Goal: Transaction & Acquisition: Purchase product/service

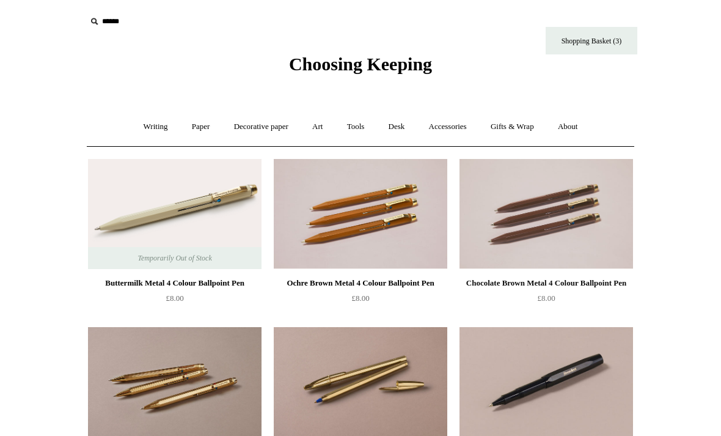
scroll to position [-12, 0]
click at [346, 130] on link "Tools +" at bounding box center [356, 127] width 40 height 32
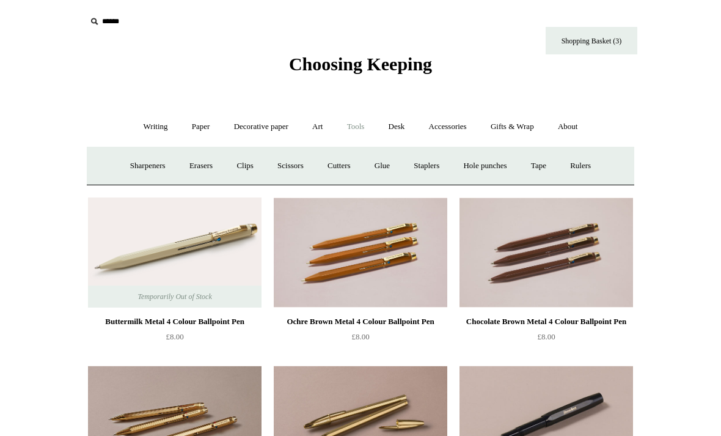
click at [436, 161] on link "Staplers +" at bounding box center [427, 166] width 48 height 32
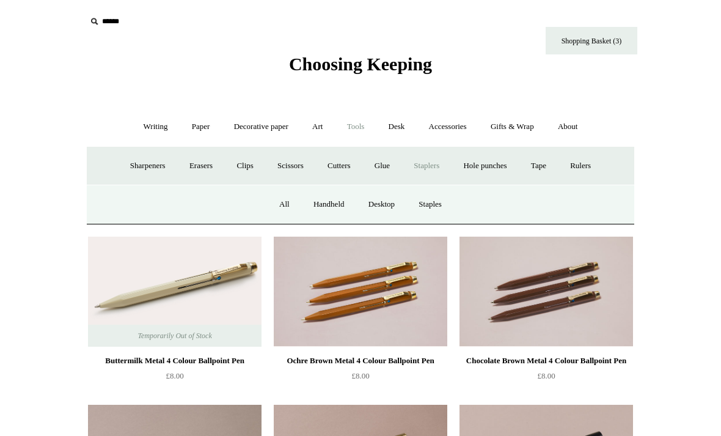
click at [268, 207] on link "All" at bounding box center [284, 204] width 32 height 32
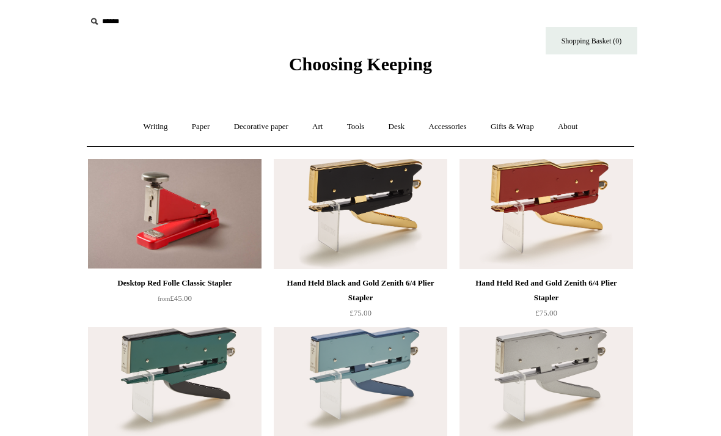
click at [369, 125] on link "Tools +" at bounding box center [356, 127] width 40 height 32
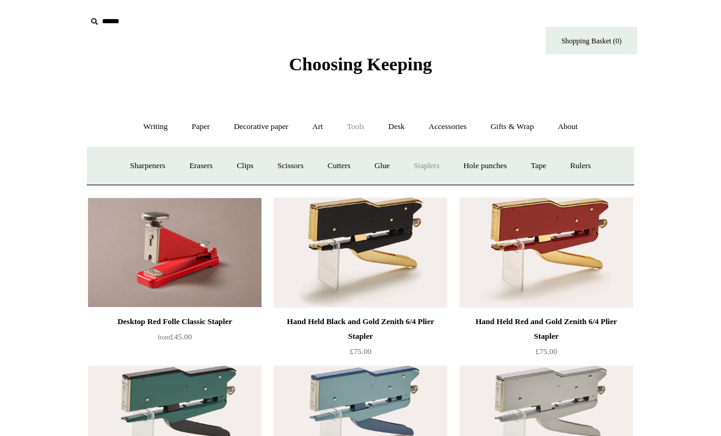
click at [246, 157] on link "Clips +" at bounding box center [245, 166] width 39 height 32
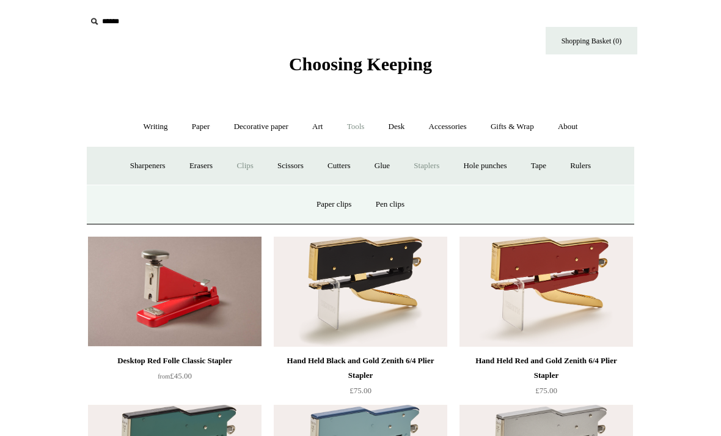
click at [341, 207] on link "Paper clips" at bounding box center [334, 204] width 57 height 32
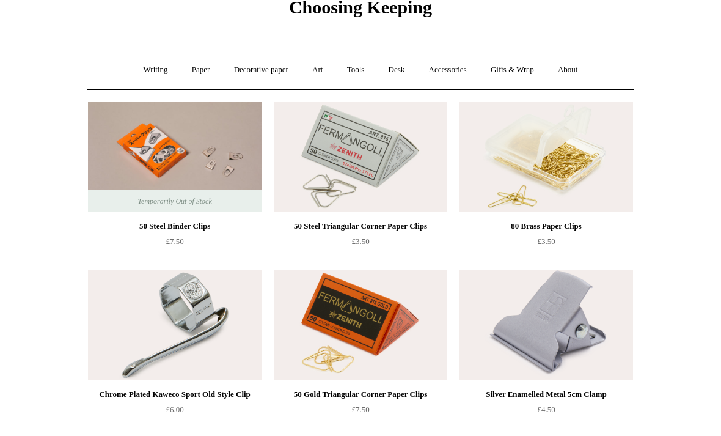
scroll to position [56, 0]
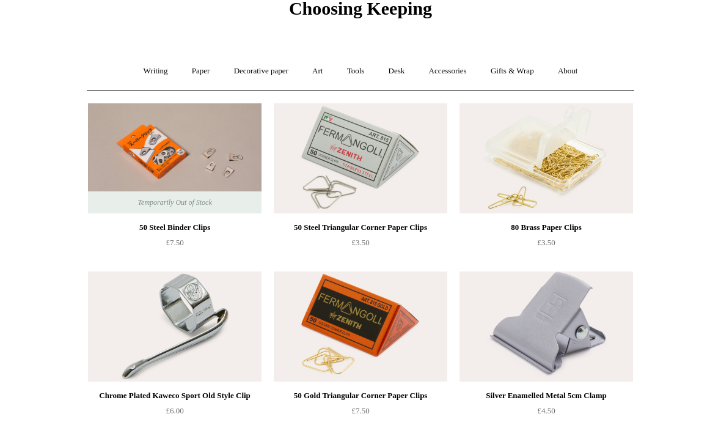
click at [302, 14] on span "Choosing Keeping" at bounding box center [360, 8] width 143 height 20
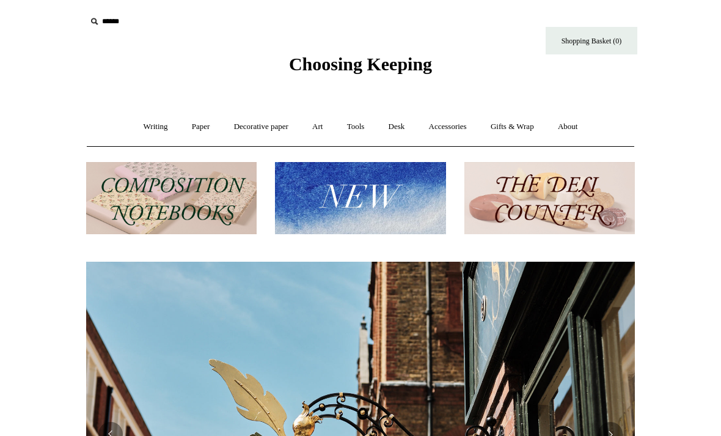
click at [362, 120] on link "Tools +" at bounding box center [356, 127] width 40 height 32
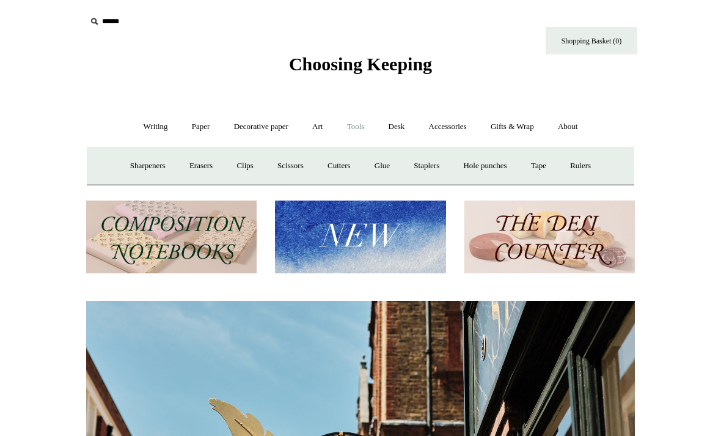
click at [404, 127] on link "Desk +" at bounding box center [397, 127] width 39 height 32
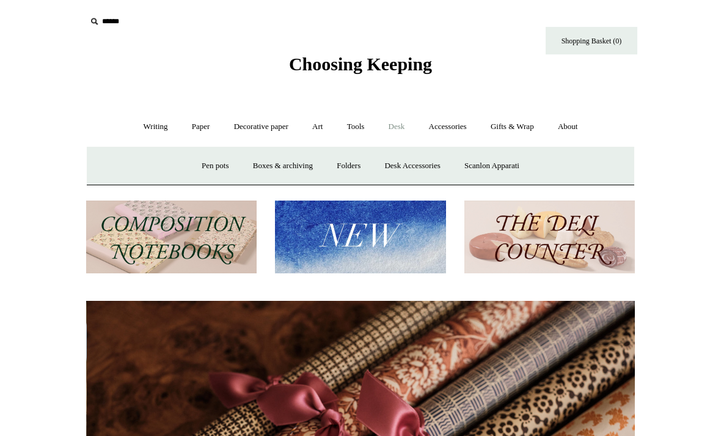
scroll to position [0, 1098]
click at [426, 165] on link "Desk Accessories" at bounding box center [413, 166] width 78 height 32
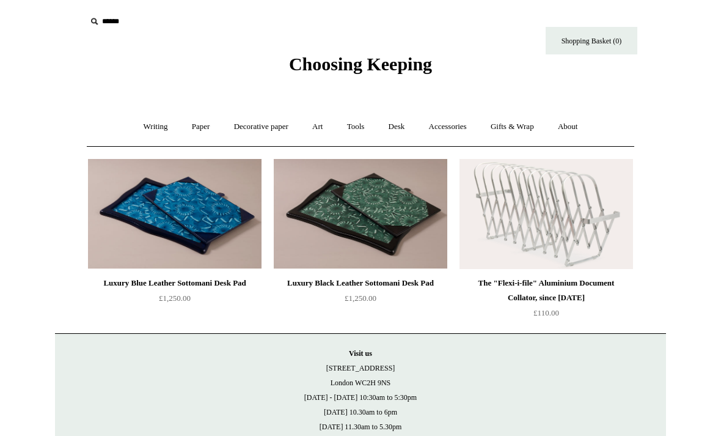
click at [540, 120] on link "Gifts & Wrap +" at bounding box center [512, 127] width 65 height 32
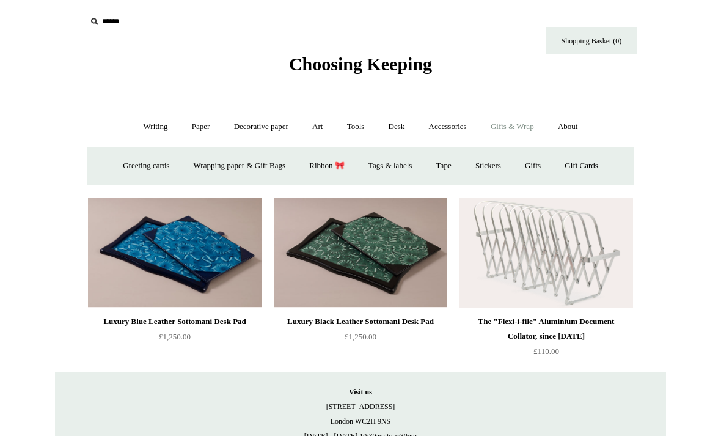
click at [376, 128] on link "Tools +" at bounding box center [356, 127] width 40 height 32
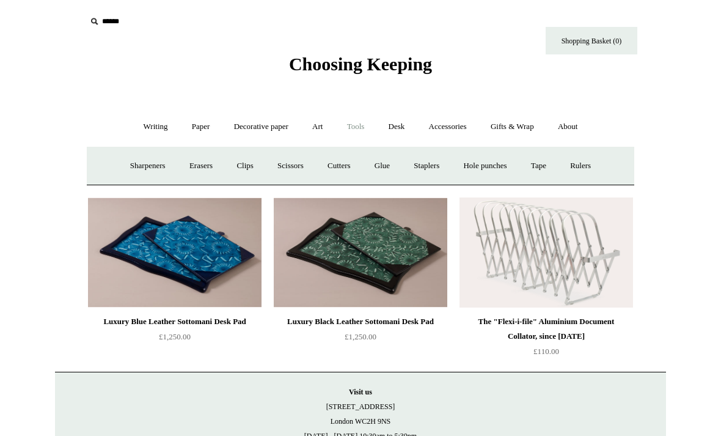
click at [241, 162] on link "Clips +" at bounding box center [245, 166] width 39 height 32
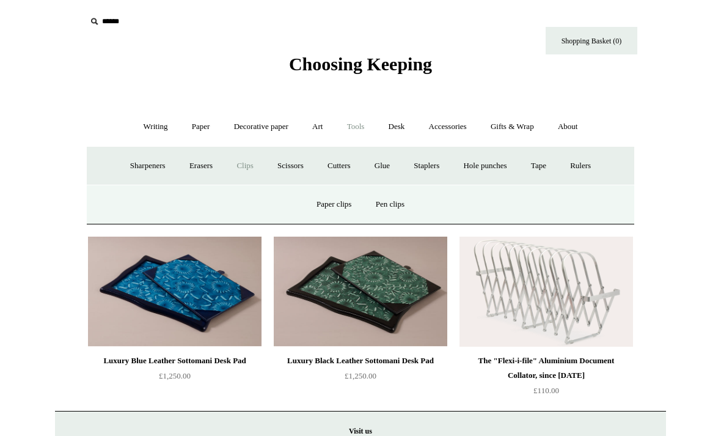
click at [338, 198] on link "Paper clips" at bounding box center [334, 204] width 57 height 32
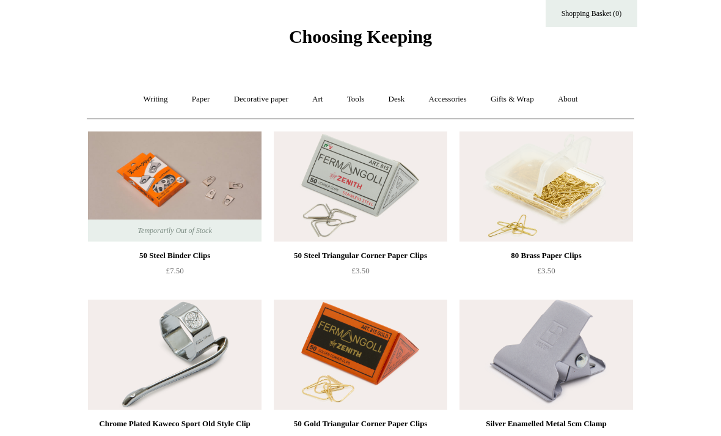
scroll to position [20, 0]
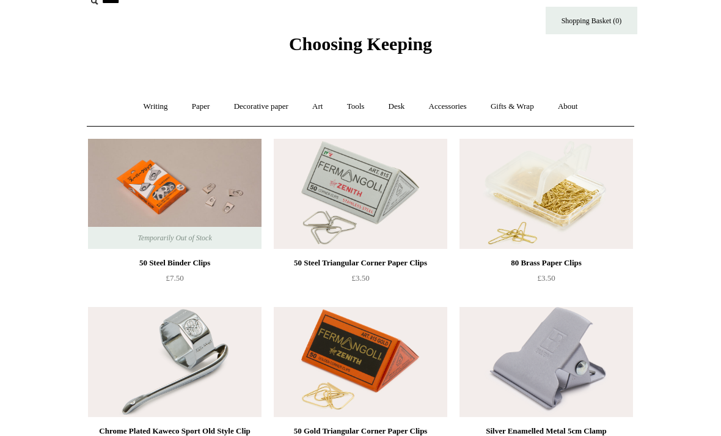
click at [411, 221] on img at bounding box center [361, 194] width 174 height 110
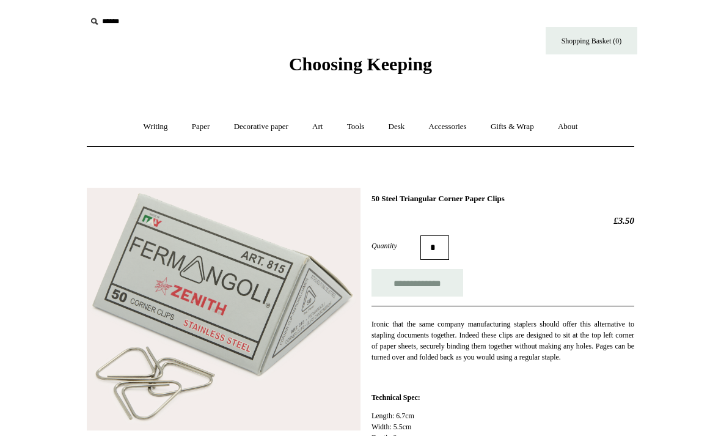
click at [439, 284] on input "**********" at bounding box center [418, 283] width 92 height 28
type input "**********"
click at [132, 23] on input "text" at bounding box center [161, 21] width 150 height 23
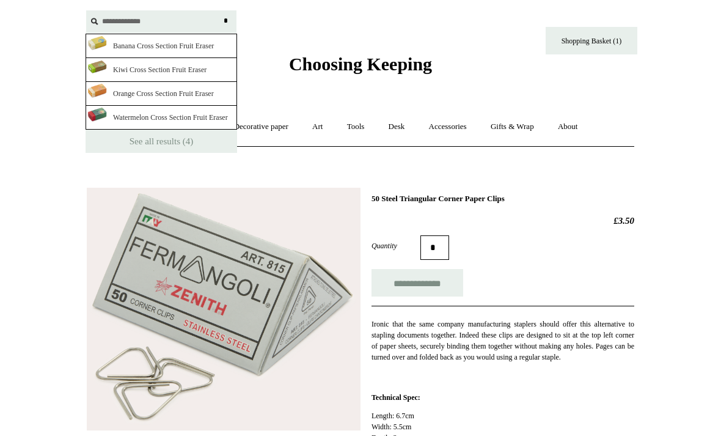
type input "**********"
click at [226, 21] on input "*" at bounding box center [226, 20] width 12 height 21
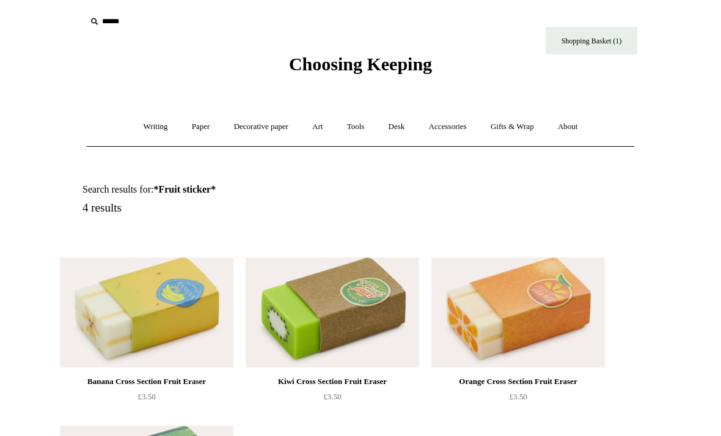
click at [109, 17] on input "text" at bounding box center [161, 21] width 150 height 23
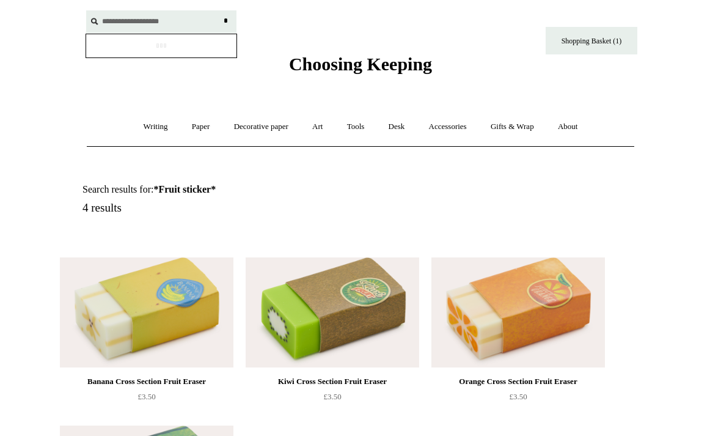
type input "**********"
click at [226, 21] on input "*" at bounding box center [226, 20] width 12 height 21
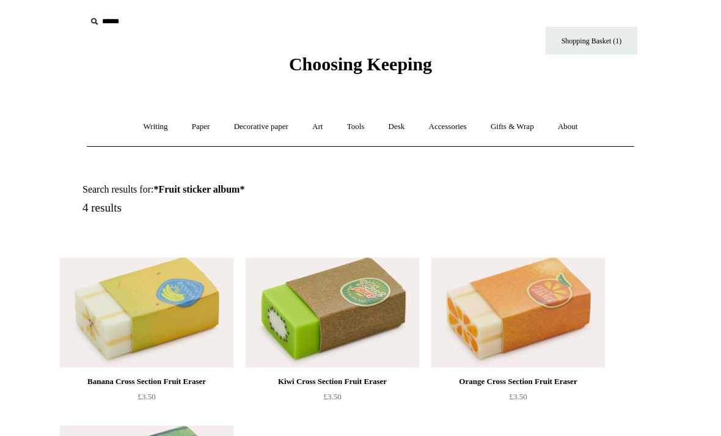
click at [152, 127] on link "Writing +" at bounding box center [156, 127] width 46 height 32
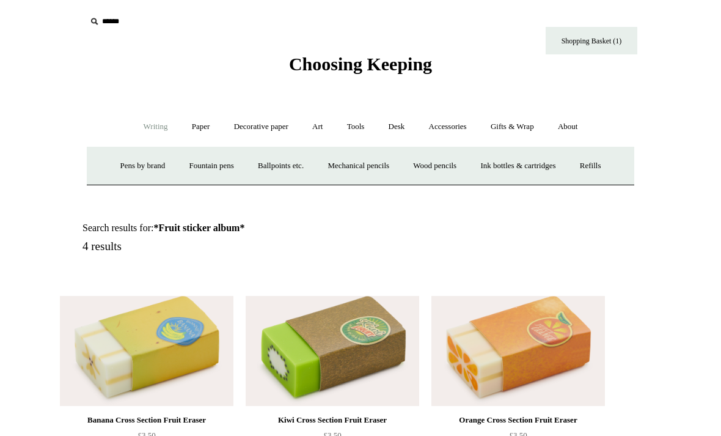
click at [191, 132] on link "Paper +" at bounding box center [201, 127] width 40 height 32
click at [165, 164] on link "Notebooks +" at bounding box center [189, 166] width 56 height 32
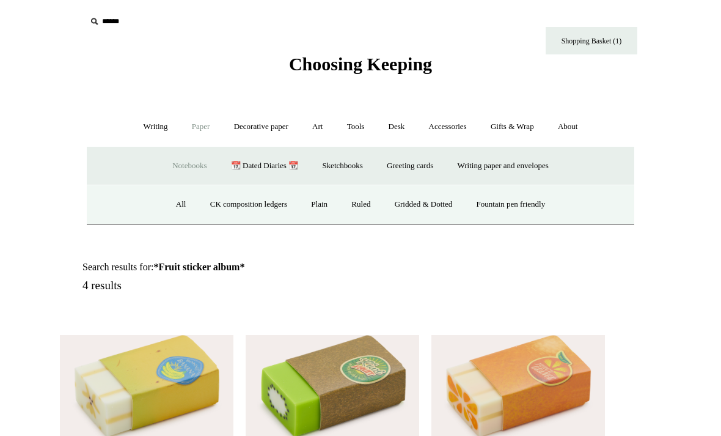
click at [430, 213] on link "Gridded & Dotted" at bounding box center [424, 204] width 80 height 32
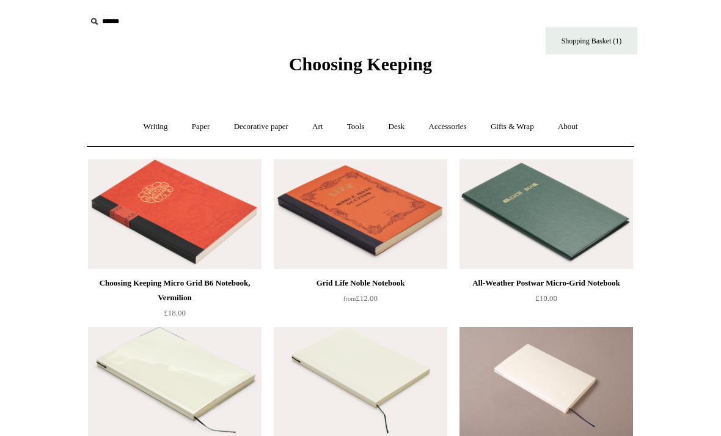
click at [153, 121] on link "Writing +" at bounding box center [156, 127] width 46 height 32
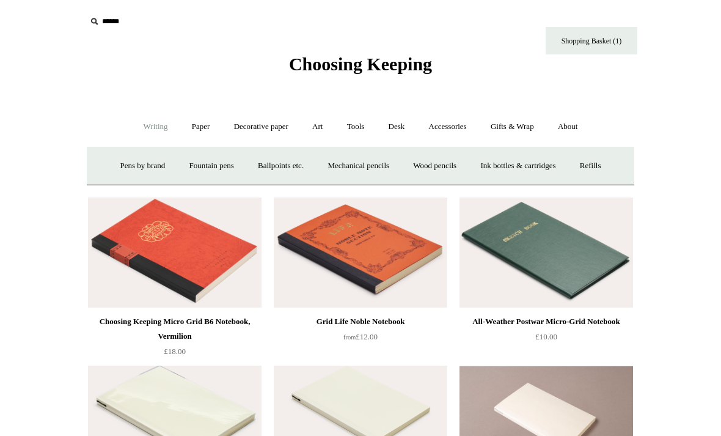
click at [190, 124] on link "Paper +" at bounding box center [201, 127] width 40 height 32
click at [356, 179] on link "Sketchbooks +" at bounding box center [342, 166] width 62 height 32
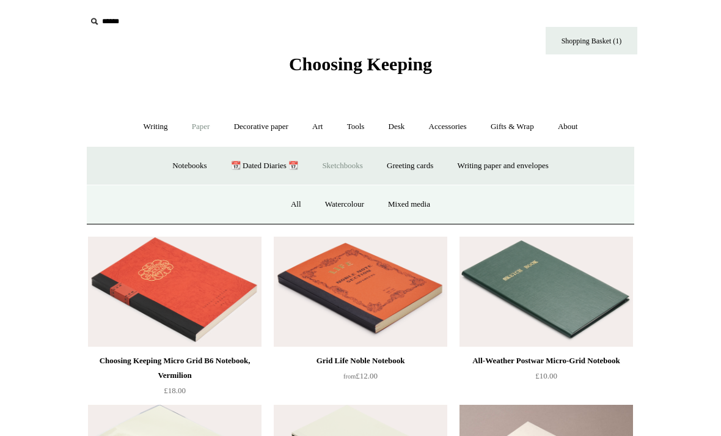
click at [298, 202] on link "All" at bounding box center [296, 204] width 32 height 32
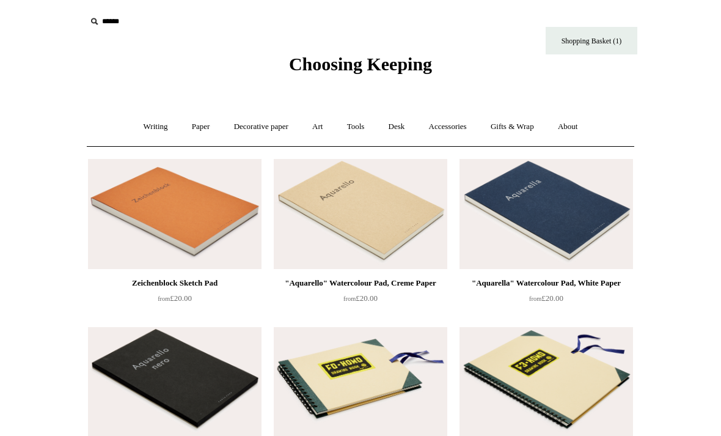
click at [194, 134] on link "Paper +" at bounding box center [201, 127] width 40 height 32
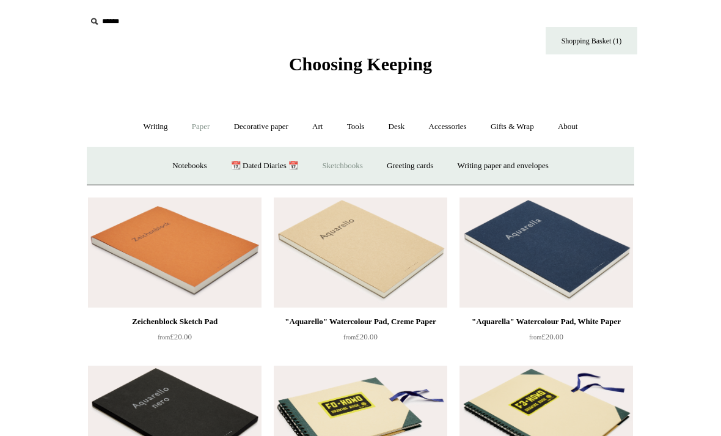
click at [188, 163] on link "Notebooks +" at bounding box center [189, 166] width 56 height 32
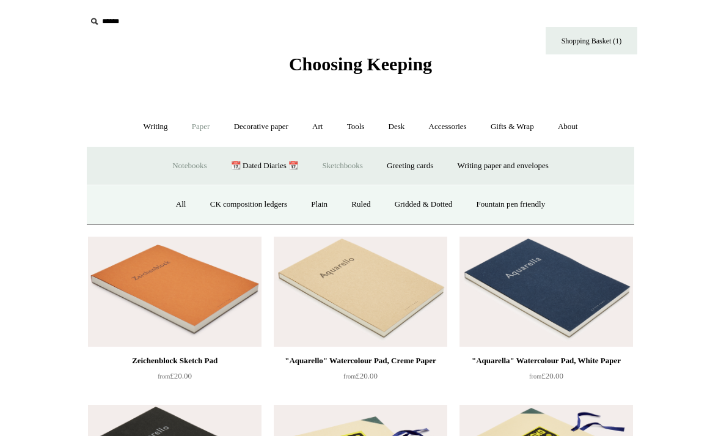
click at [171, 202] on link "All" at bounding box center [181, 204] width 32 height 32
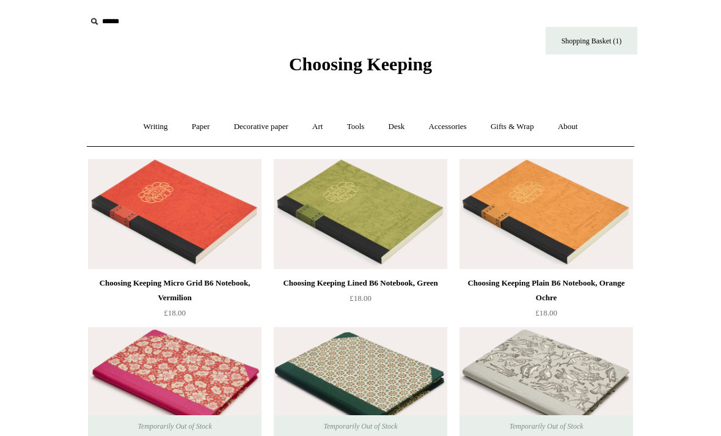
click at [462, 129] on link "Accessories +" at bounding box center [448, 127] width 60 height 32
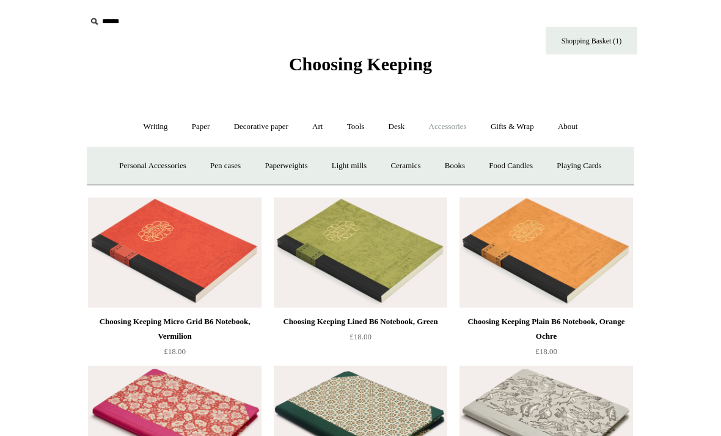
click at [222, 162] on link "Pen cases" at bounding box center [225, 166] width 53 height 32
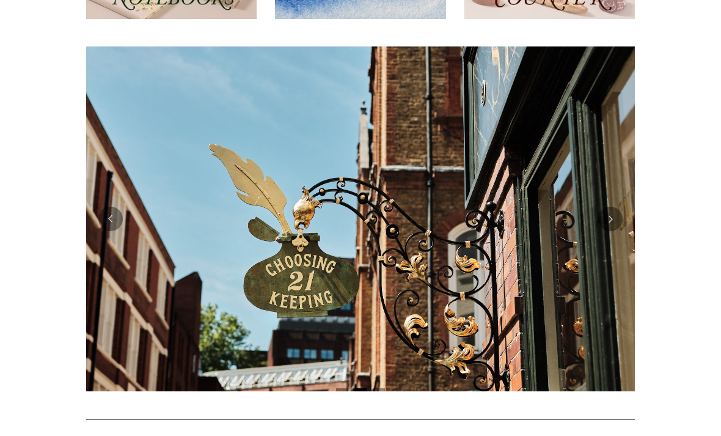
scroll to position [220, 0]
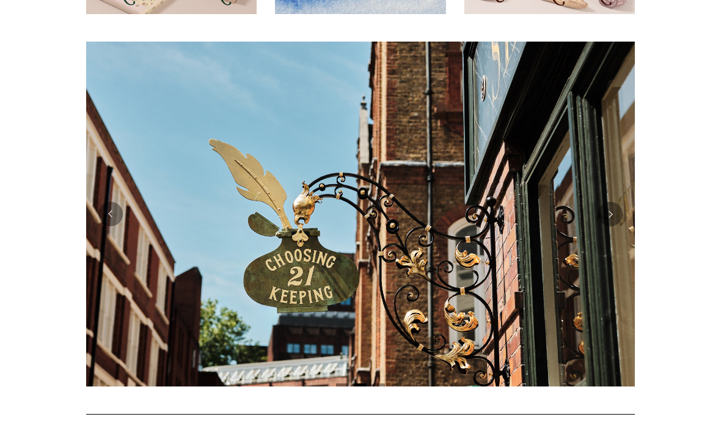
click at [611, 221] on button "Next" at bounding box center [611, 214] width 24 height 24
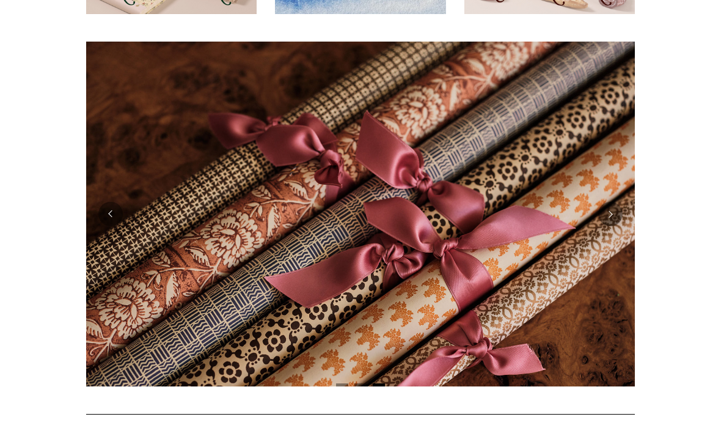
click at [607, 213] on button "Next" at bounding box center [611, 214] width 24 height 24
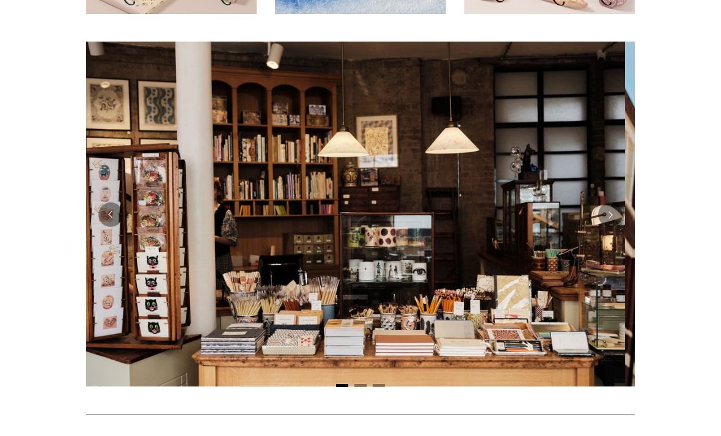
scroll to position [0, 0]
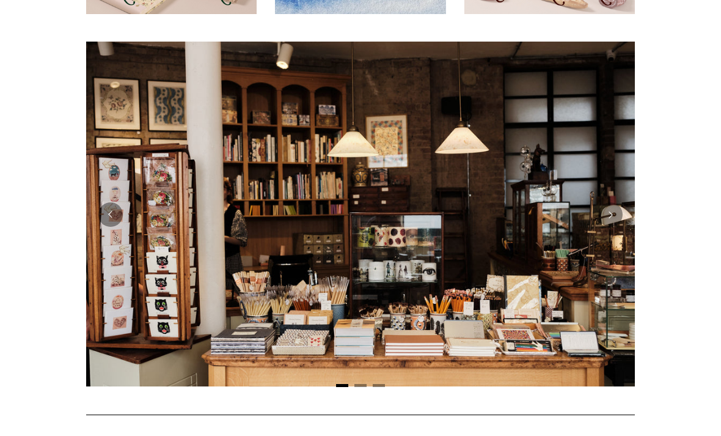
click at [614, 213] on button "Next" at bounding box center [611, 214] width 24 height 24
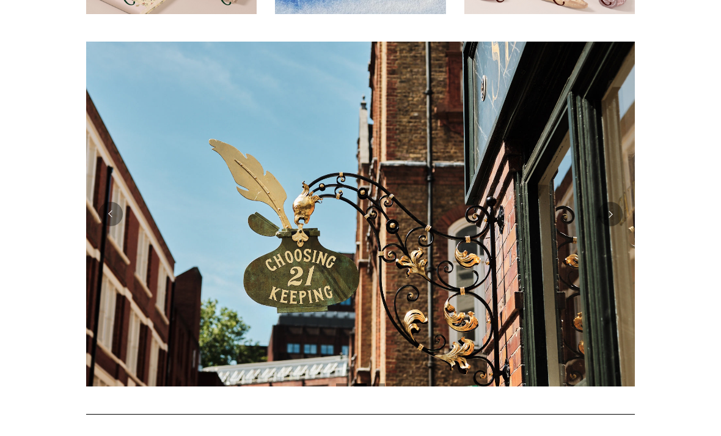
click at [611, 214] on button "Next" at bounding box center [611, 214] width 24 height 24
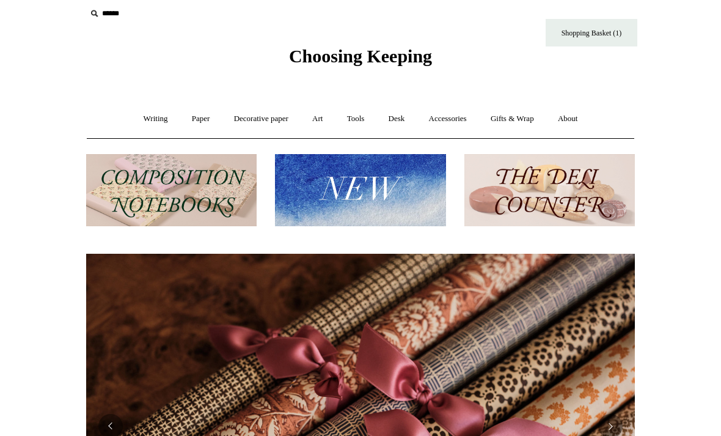
scroll to position [0, 1098]
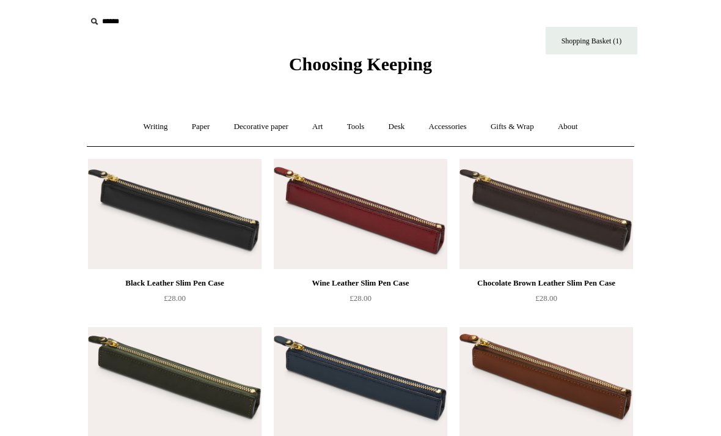
click at [253, 132] on link "Decorative paper +" at bounding box center [261, 127] width 76 height 32
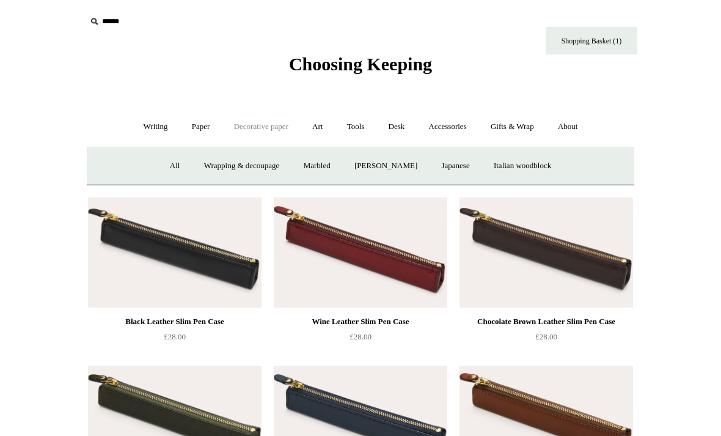
click at [328, 118] on link "Art +" at bounding box center [317, 127] width 32 height 32
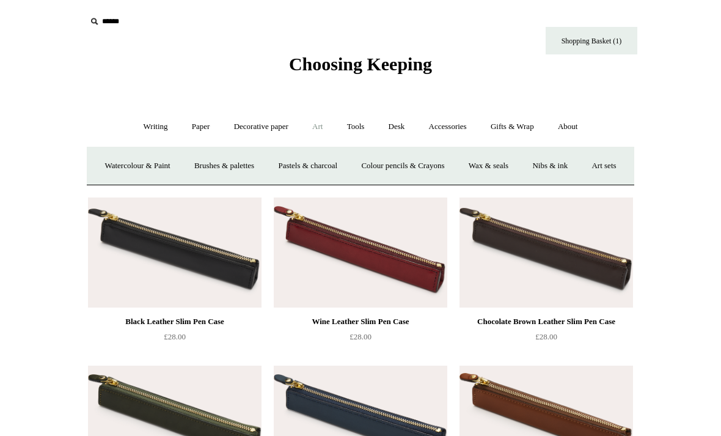
click at [371, 122] on link "Tools +" at bounding box center [356, 127] width 40 height 32
click at [336, 162] on link "Cutters" at bounding box center [339, 166] width 45 height 32
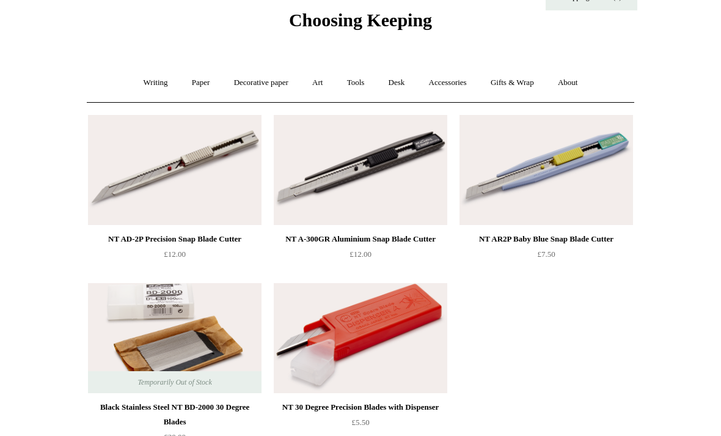
scroll to position [44, 0]
click at [359, 78] on link "Tools +" at bounding box center [356, 83] width 40 height 32
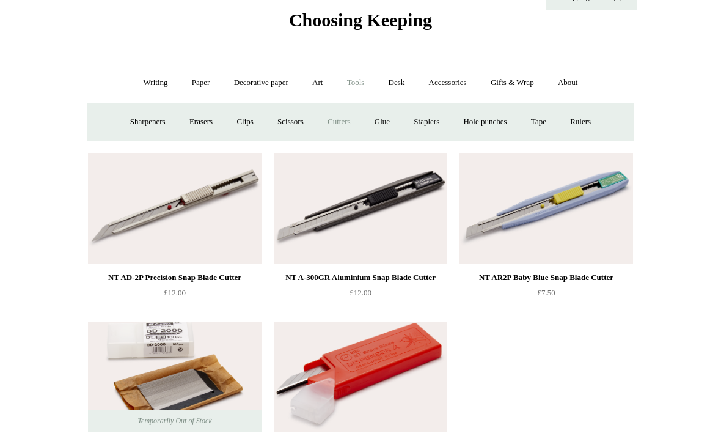
click at [129, 114] on link "Sharpeners" at bounding box center [147, 122] width 57 height 32
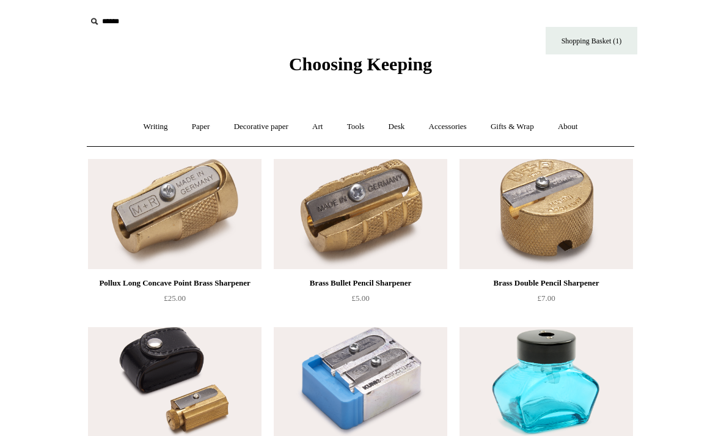
click at [366, 127] on link "Tools +" at bounding box center [356, 127] width 40 height 32
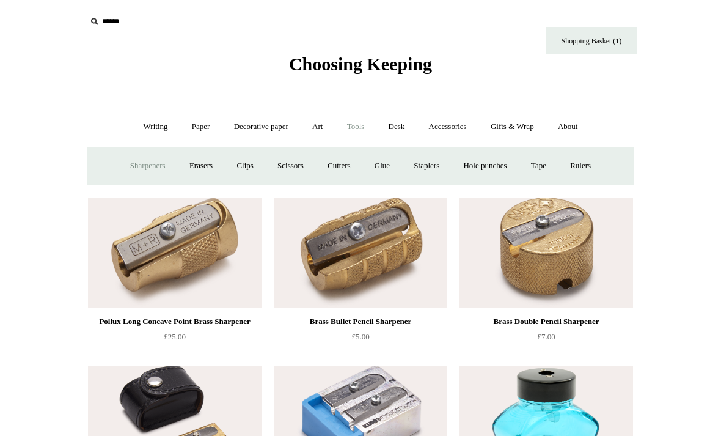
click at [279, 161] on link "Scissors" at bounding box center [291, 166] width 48 height 32
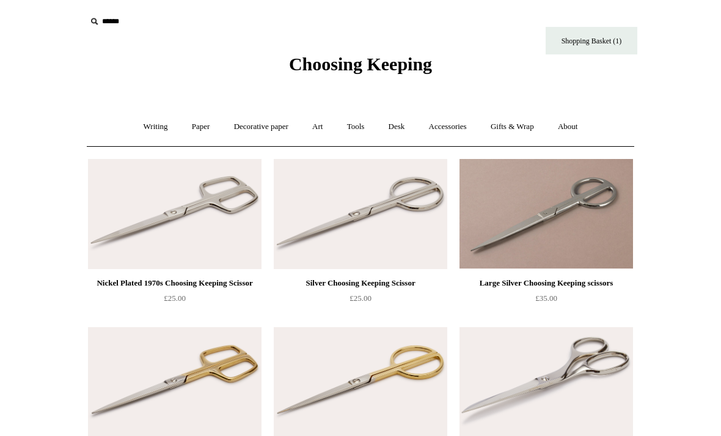
click at [368, 121] on link "Tools +" at bounding box center [356, 127] width 40 height 32
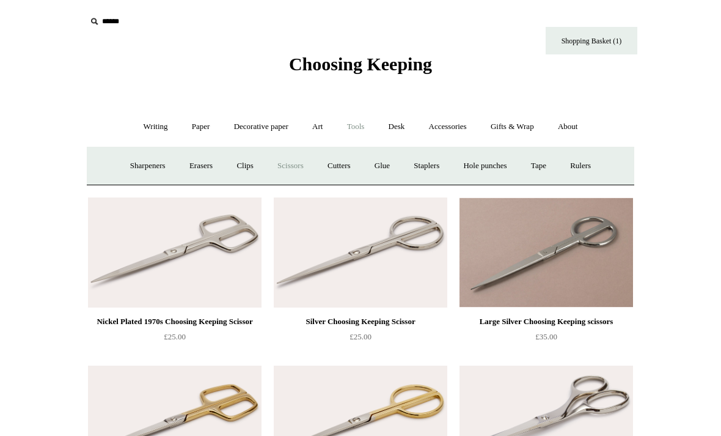
click at [400, 157] on link "Glue" at bounding box center [382, 166] width 37 height 32
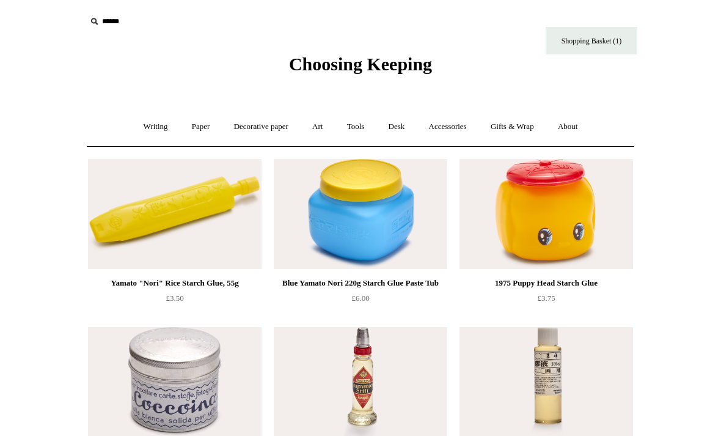
click at [372, 127] on link "Tools +" at bounding box center [356, 127] width 40 height 32
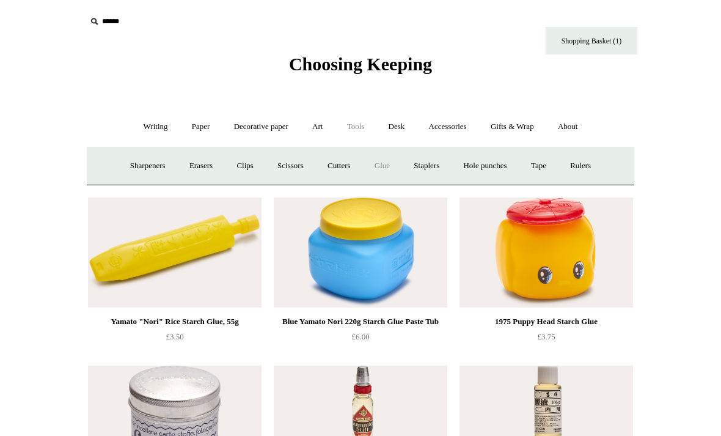
click at [444, 158] on link "Staplers +" at bounding box center [427, 166] width 48 height 32
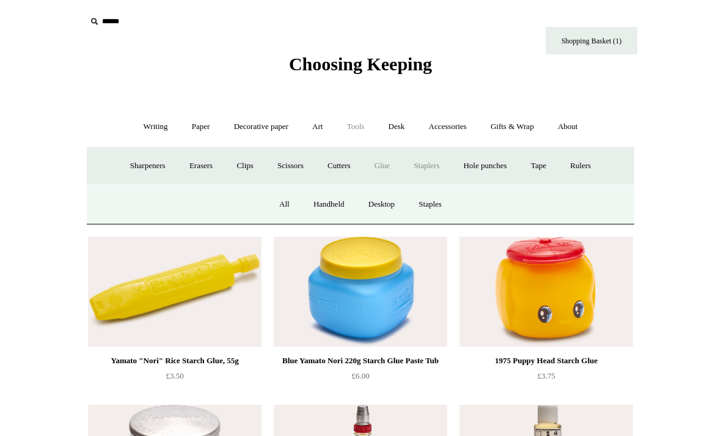
click at [279, 194] on link "All" at bounding box center [284, 204] width 32 height 32
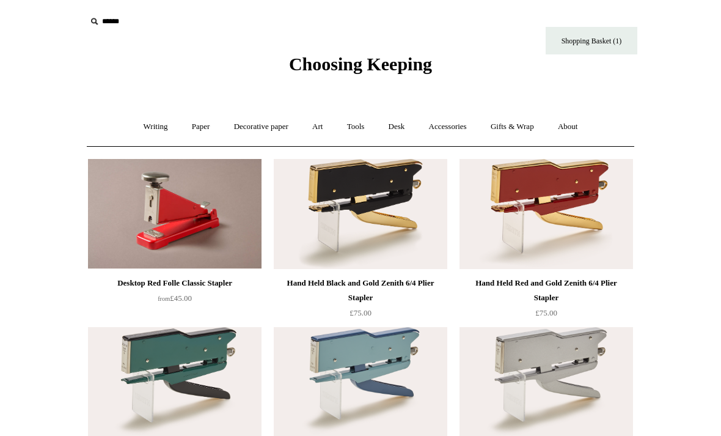
click at [362, 125] on link "Tools +" at bounding box center [356, 127] width 40 height 32
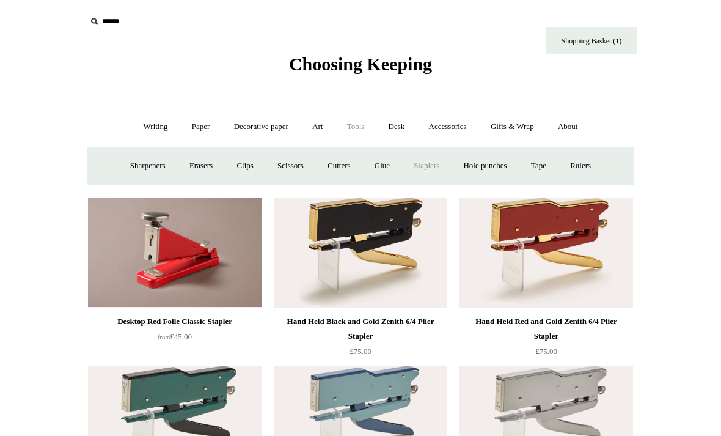
click at [508, 168] on link "Hole punches" at bounding box center [484, 166] width 65 height 32
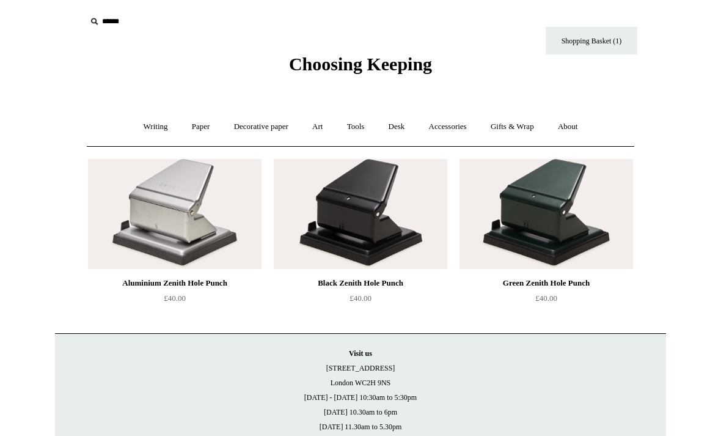
click at [371, 124] on link "Tools +" at bounding box center [356, 127] width 40 height 32
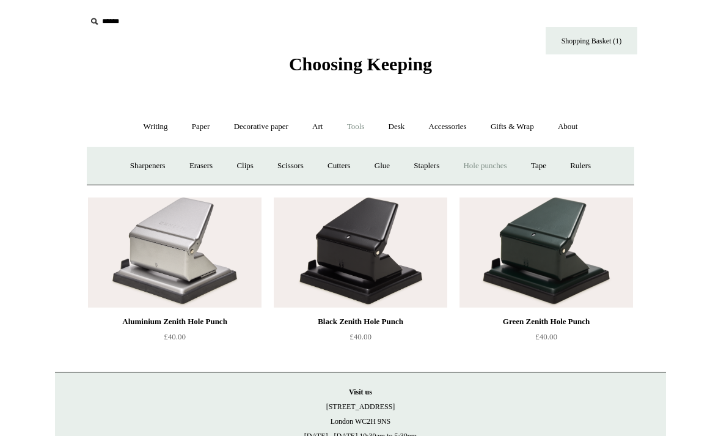
click at [596, 163] on link "Rulers" at bounding box center [580, 166] width 43 height 32
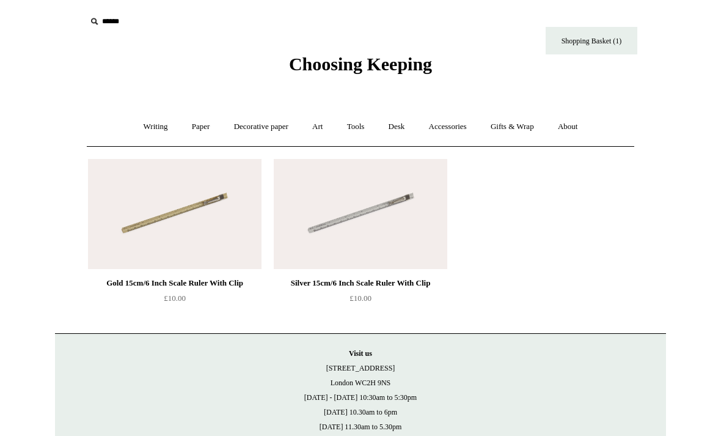
click at [361, 128] on link "Tools +" at bounding box center [356, 127] width 40 height 32
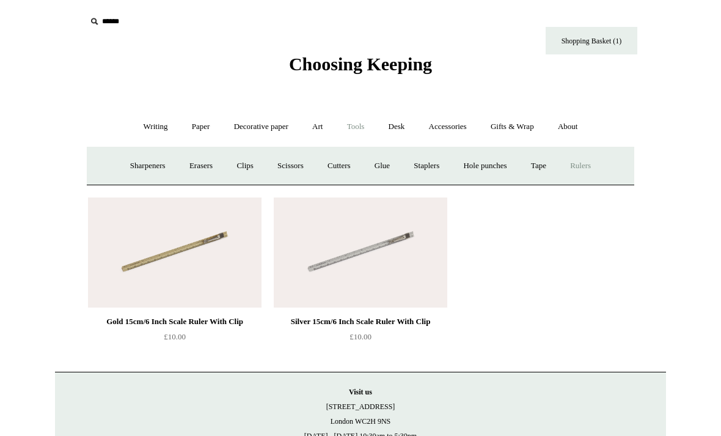
click at [551, 164] on link "Tape +" at bounding box center [538, 166] width 37 height 32
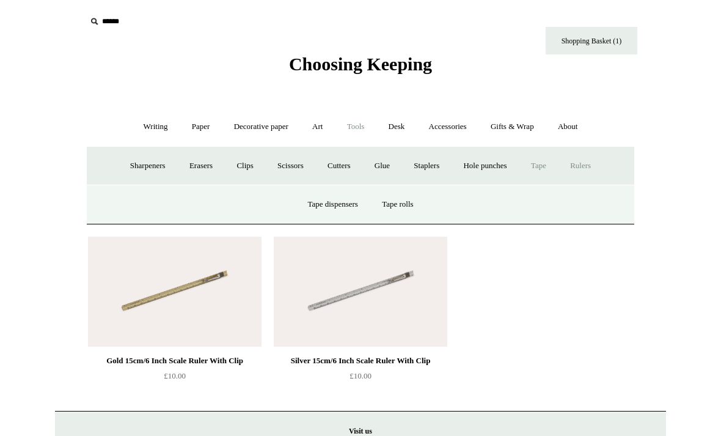
click at [355, 200] on link "Tape dispensers" at bounding box center [333, 204] width 72 height 32
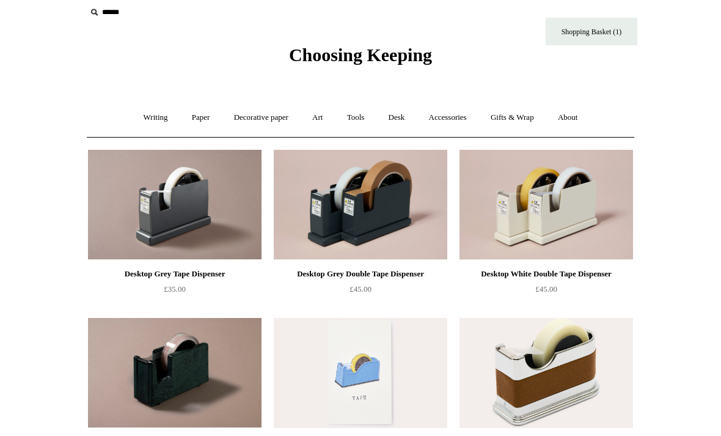
scroll to position [10, 0]
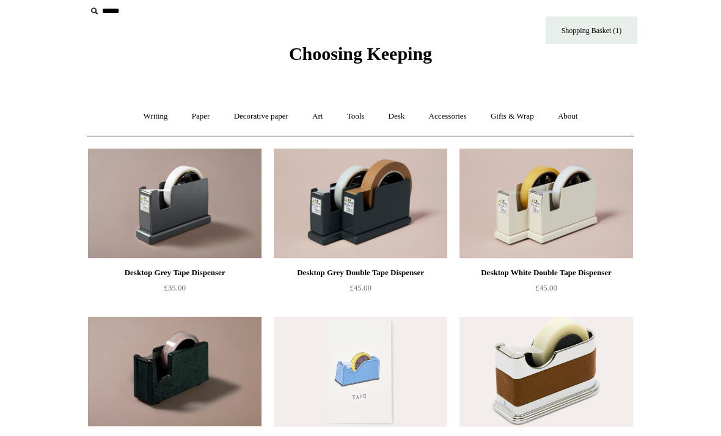
click at [410, 113] on link "Desk +" at bounding box center [397, 116] width 39 height 32
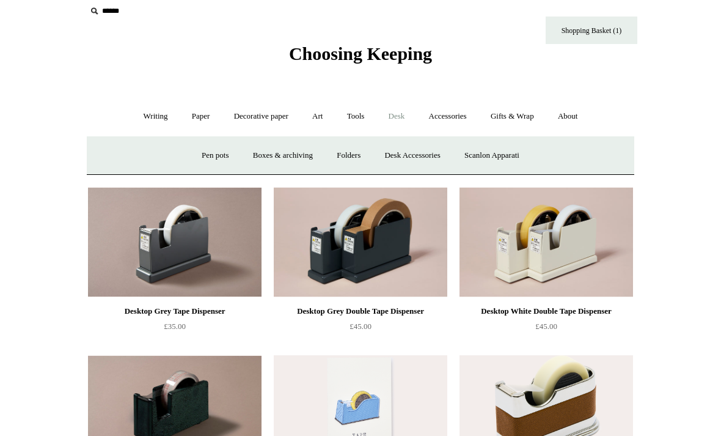
click at [476, 119] on link "Accessories +" at bounding box center [448, 116] width 60 height 32
click at [288, 120] on link "Decorative paper +" at bounding box center [261, 116] width 76 height 32
click at [536, 118] on link "Gifts & Wrap +" at bounding box center [512, 116] width 65 height 32
click at [133, 107] on link "Writing +" at bounding box center [156, 116] width 46 height 32
click at [79, 13] on div "Choosing Keeping" at bounding box center [360, 27] width 611 height 75
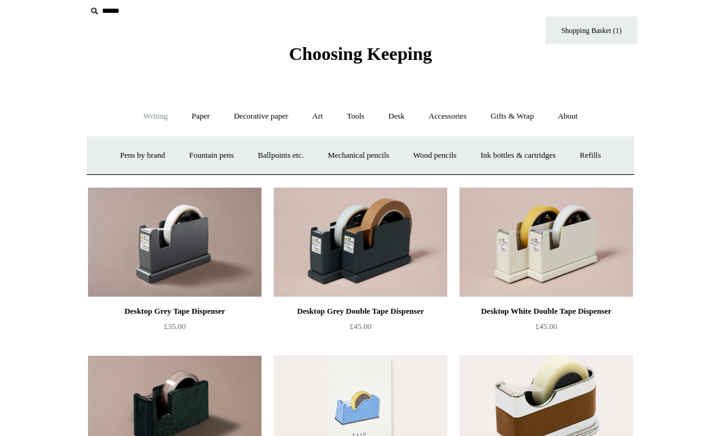
click at [108, 21] on input "text" at bounding box center [161, 11] width 150 height 23
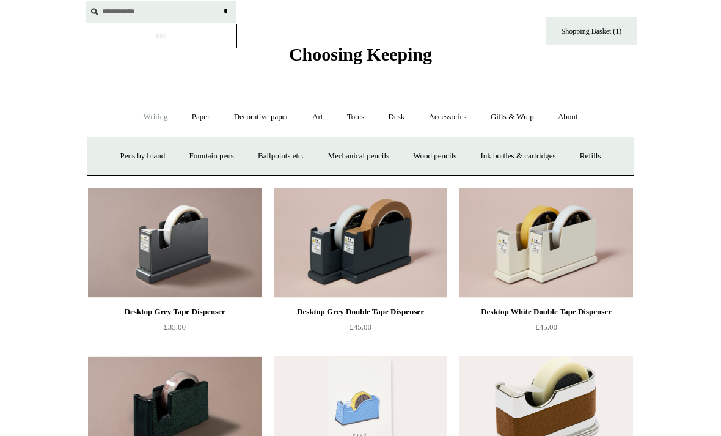
type input "**********"
click at [226, 10] on input "*" at bounding box center [226, 11] width 12 height 21
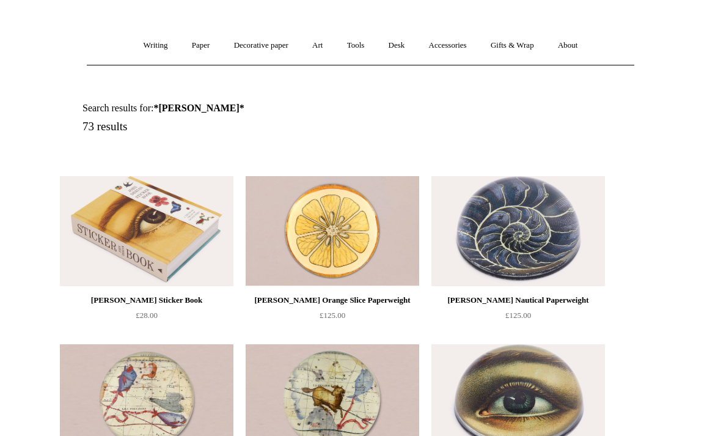
scroll to position [82, 0]
click at [100, 215] on img at bounding box center [147, 230] width 174 height 110
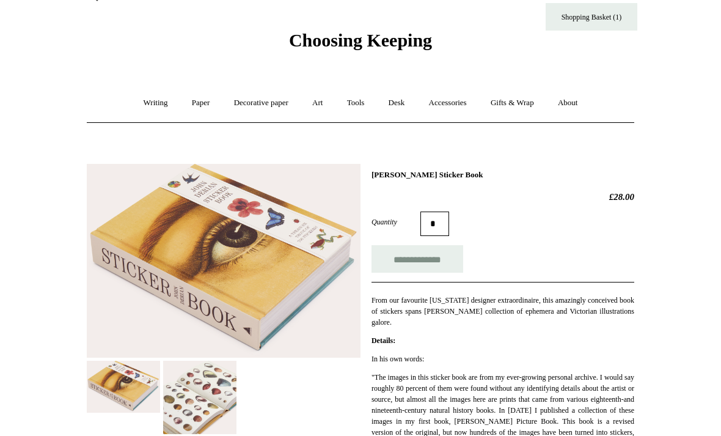
click at [448, 262] on input "**********" at bounding box center [418, 260] width 92 height 28
type input "**********"
click at [627, 15] on link "Shopping Basket (2)" at bounding box center [592, 17] width 92 height 28
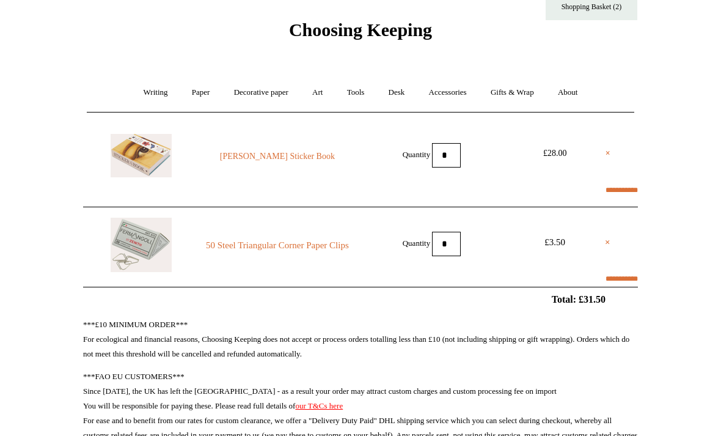
scroll to position [35, 0]
select select "******"
type input "*****"
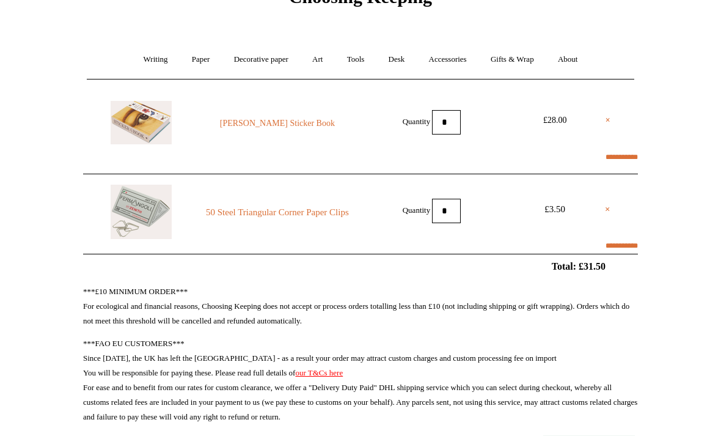
scroll to position [0, 0]
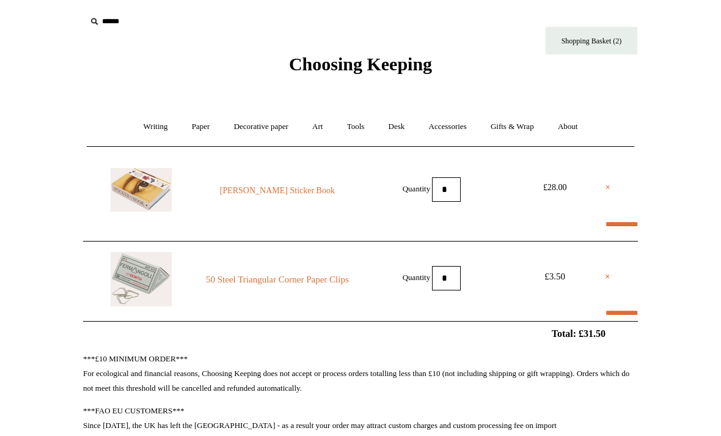
click at [150, 114] on link "Writing +" at bounding box center [156, 127] width 46 height 32
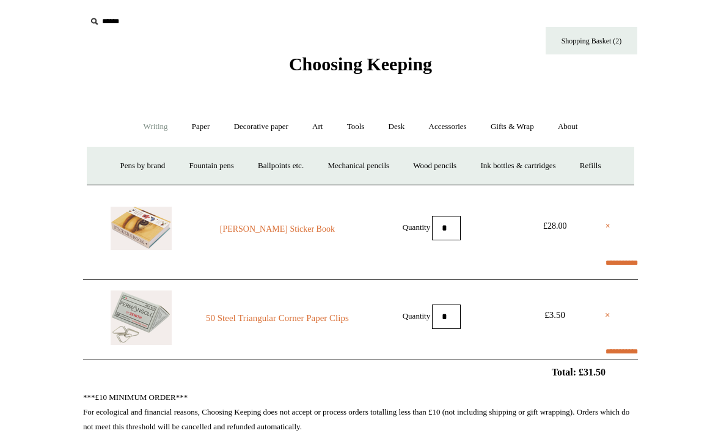
click at [197, 124] on link "Paper +" at bounding box center [201, 127] width 40 height 32
click at [196, 131] on link "Paper -" at bounding box center [201, 127] width 40 height 32
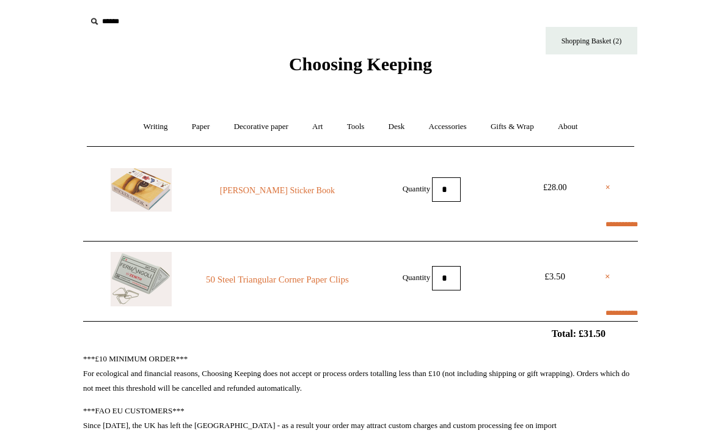
click at [186, 127] on link "Paper +" at bounding box center [201, 127] width 40 height 32
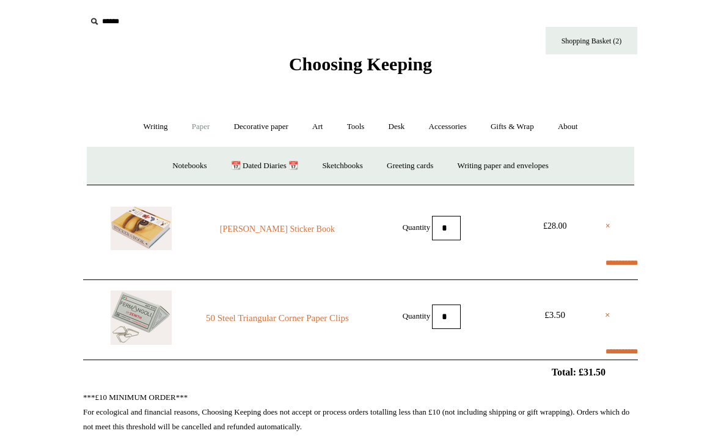
click at [227, 125] on link "Decorative paper +" at bounding box center [261, 127] width 76 height 32
click at [201, 127] on link "Paper +" at bounding box center [201, 127] width 40 height 32
click at [435, 169] on link "Greeting cards +" at bounding box center [410, 166] width 68 height 32
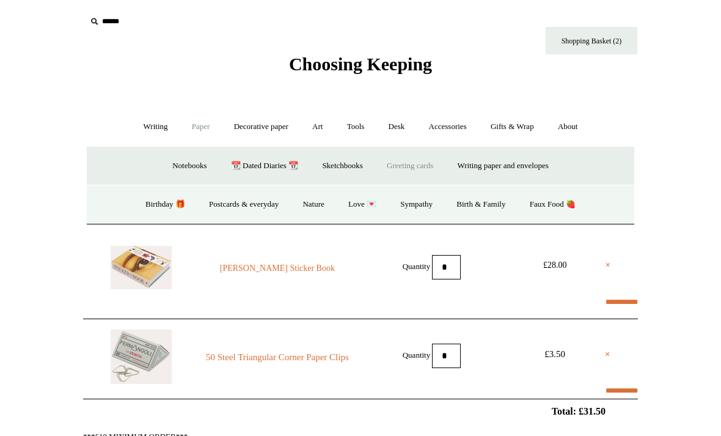
click at [152, 196] on link "Birthday 🎁" at bounding box center [166, 204] width 62 height 32
